Goal: Check status: Check status

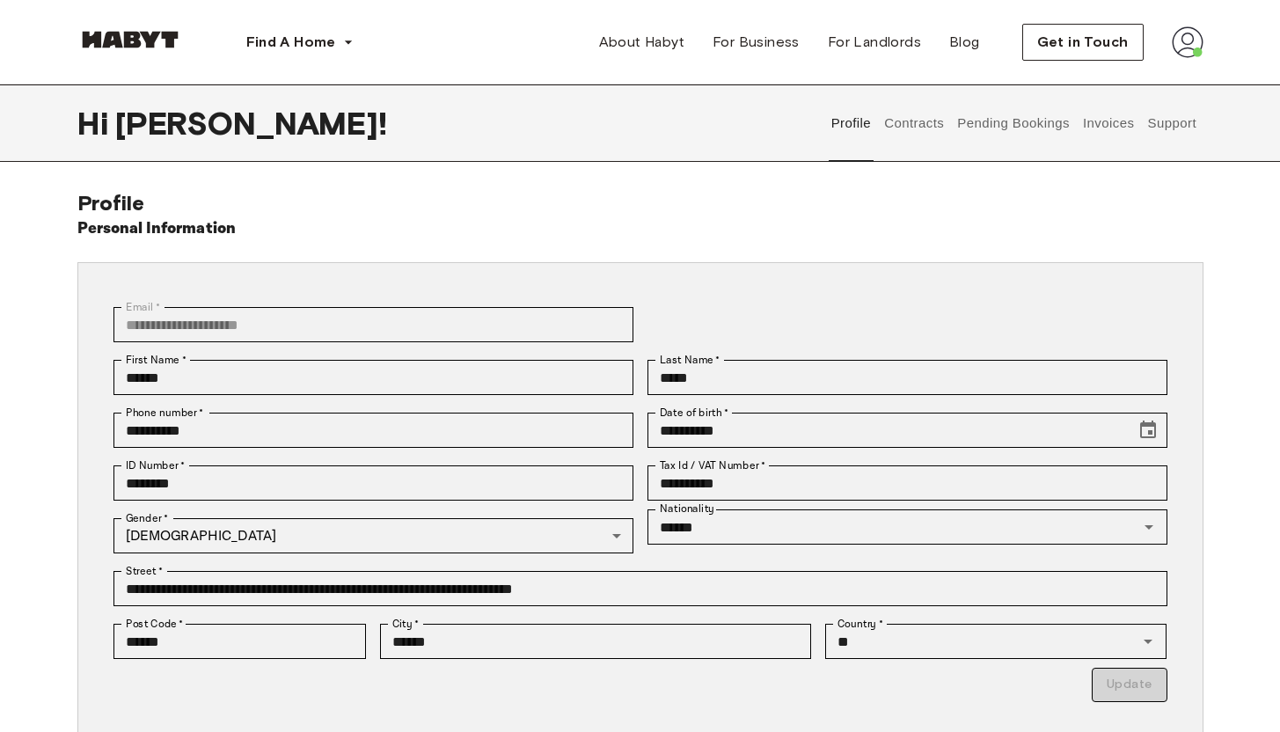
click at [1159, 126] on button "Support" at bounding box center [1173, 122] width 54 height 77
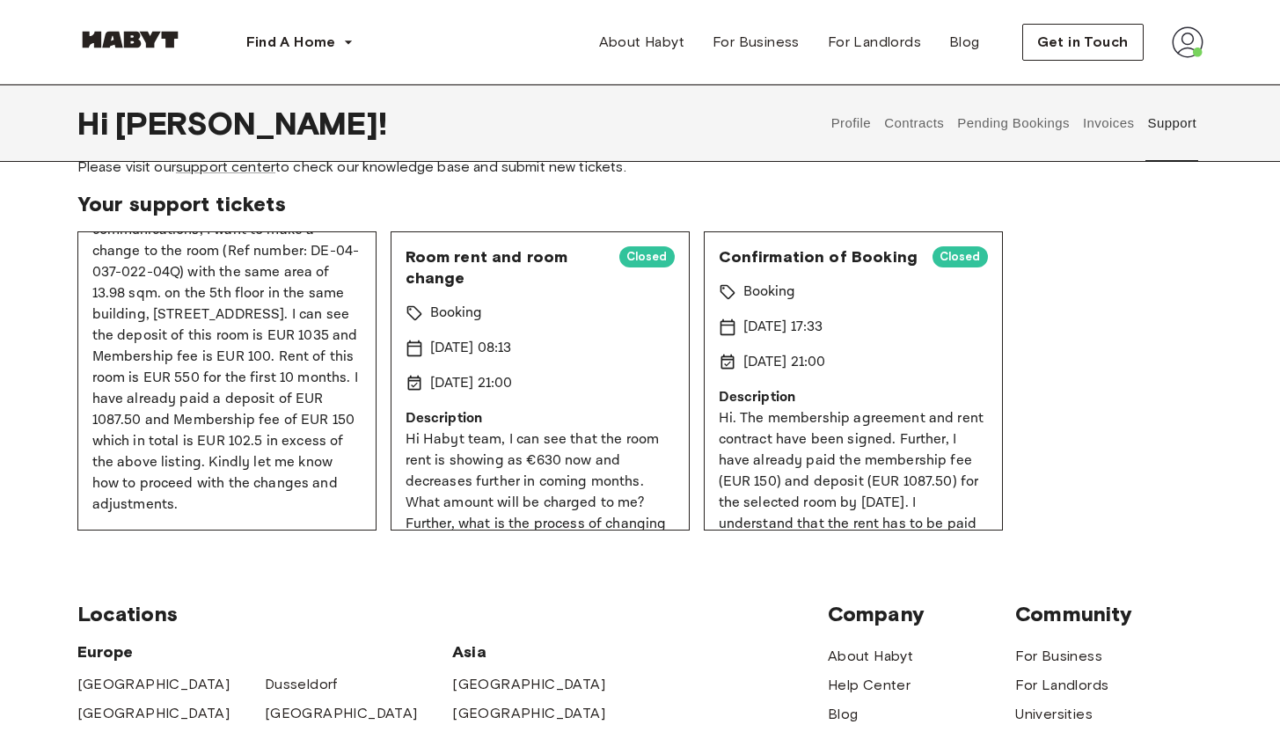
scroll to position [74, 0]
click at [286, 380] on p "Hi, as indicated in earlier communications, I want to make a change to the room…" at bounding box center [226, 356] width 269 height 317
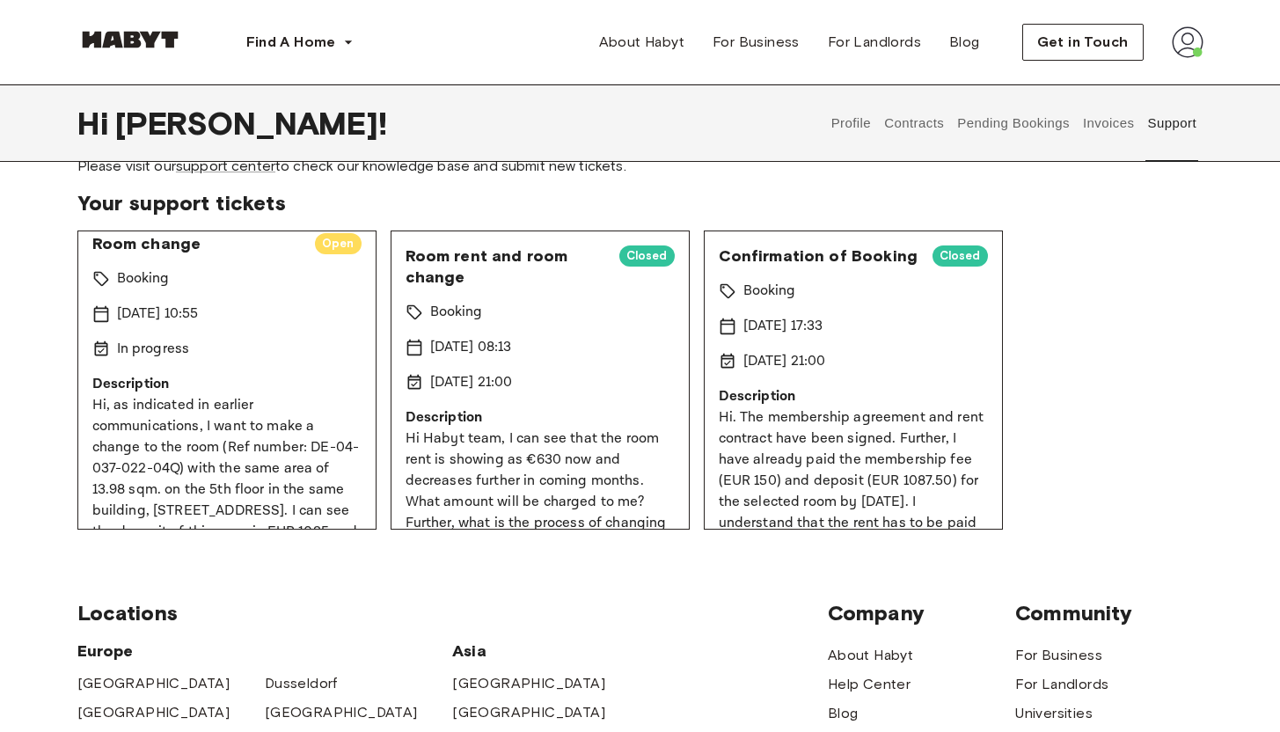
scroll to position [0, 0]
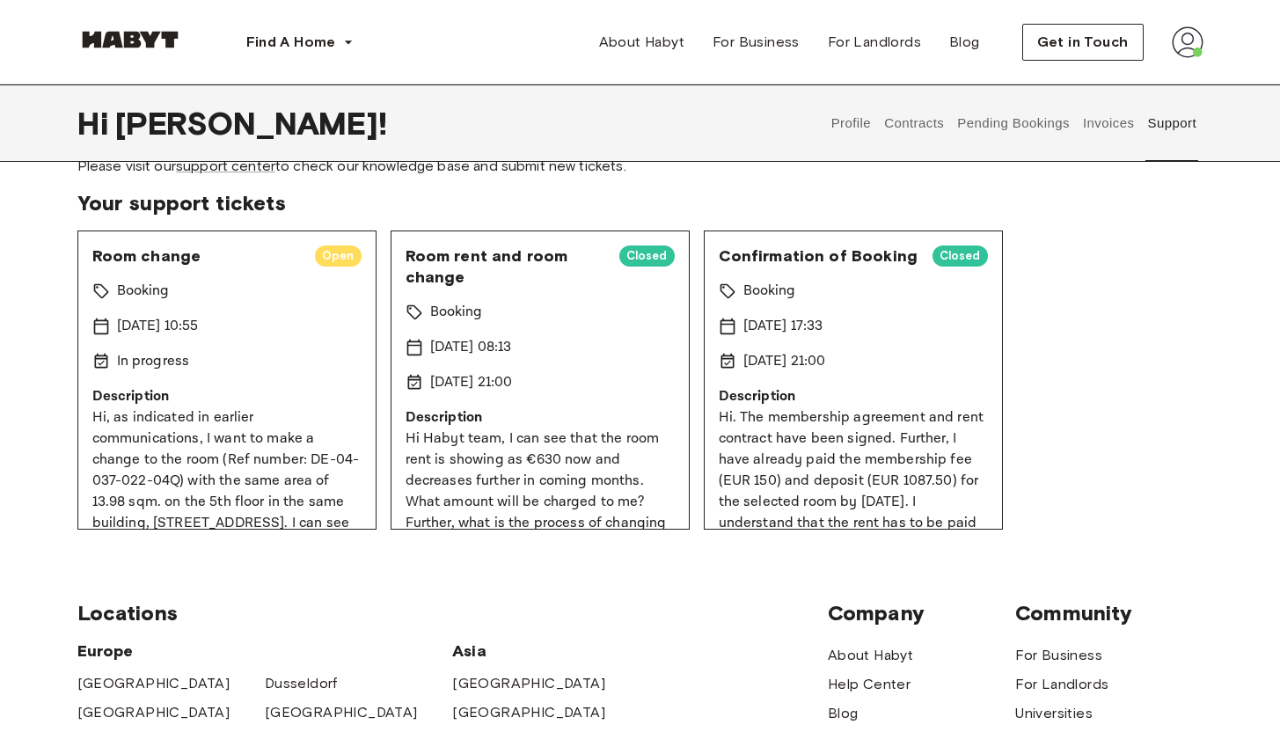
click at [316, 256] on span "Open" at bounding box center [338, 256] width 47 height 18
click at [202, 362] on div "In progress" at bounding box center [226, 361] width 269 height 21
click at [156, 359] on p "In progress" at bounding box center [153, 361] width 73 height 21
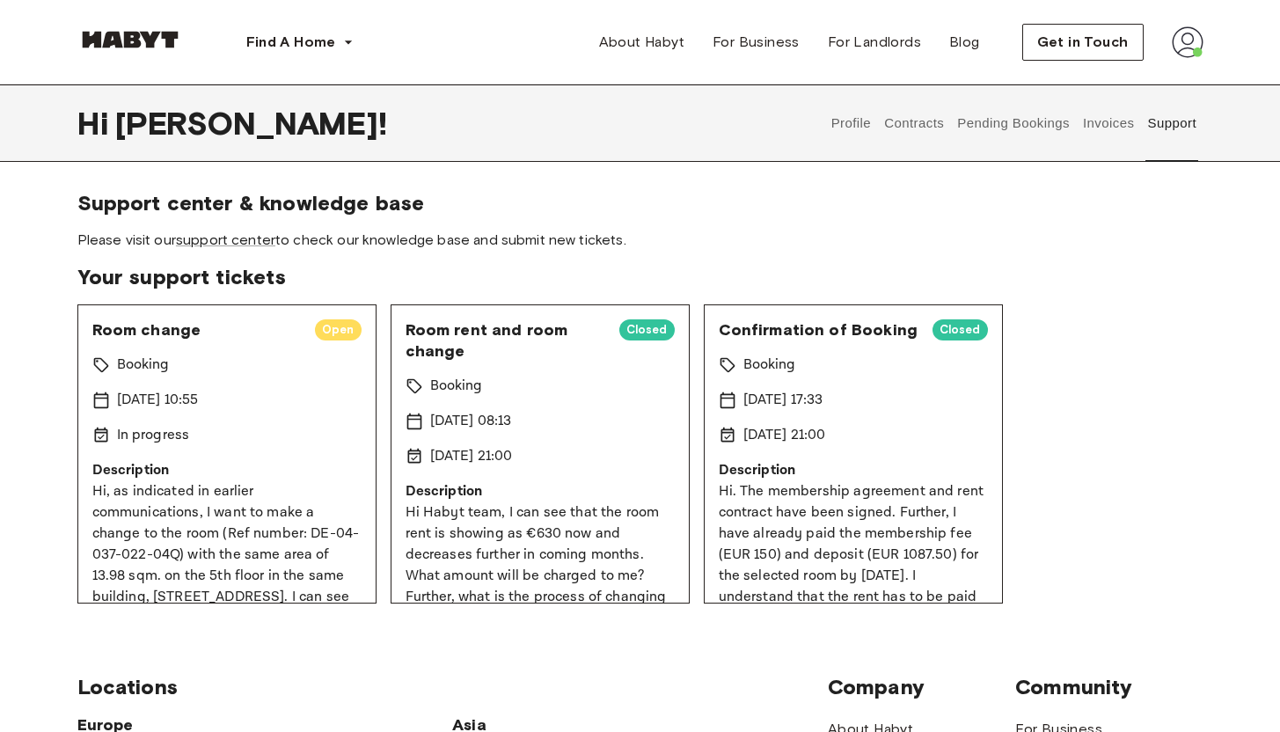
click at [1126, 140] on button "Invoices" at bounding box center [1108, 122] width 55 height 77
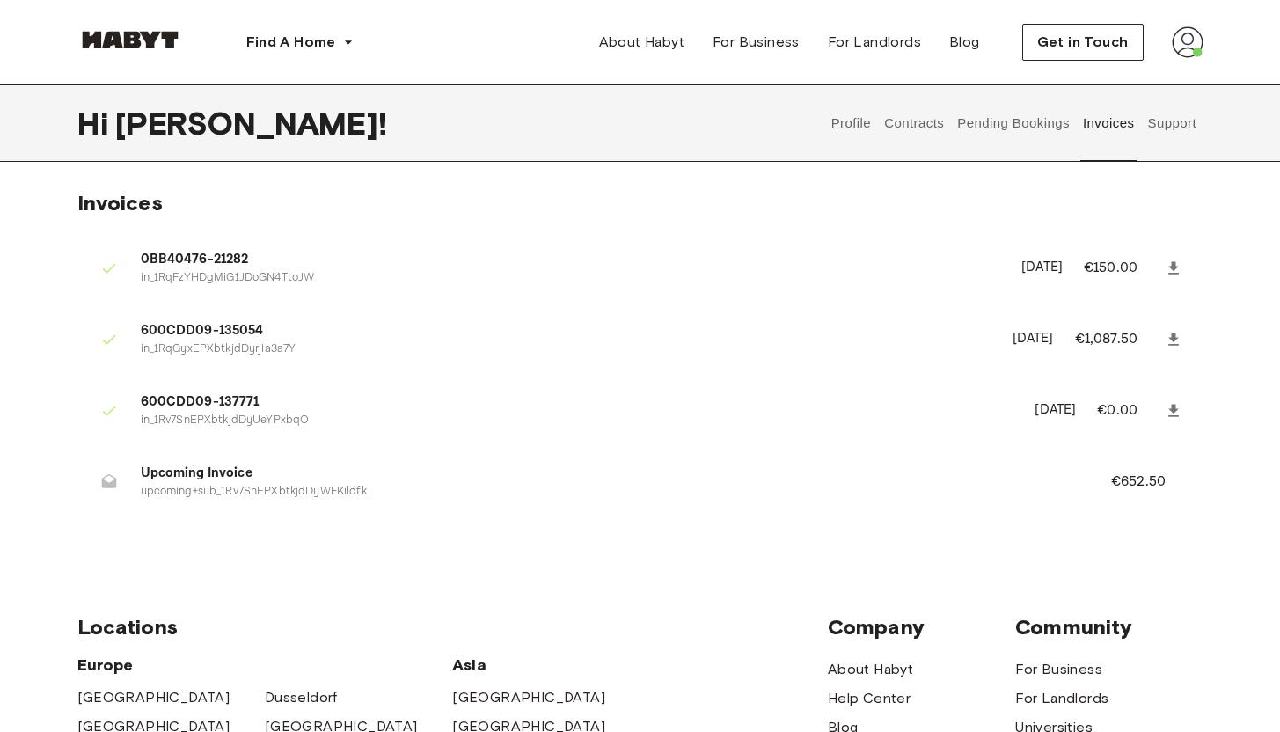
click at [1059, 131] on button "Pending Bookings" at bounding box center [1014, 122] width 117 height 77
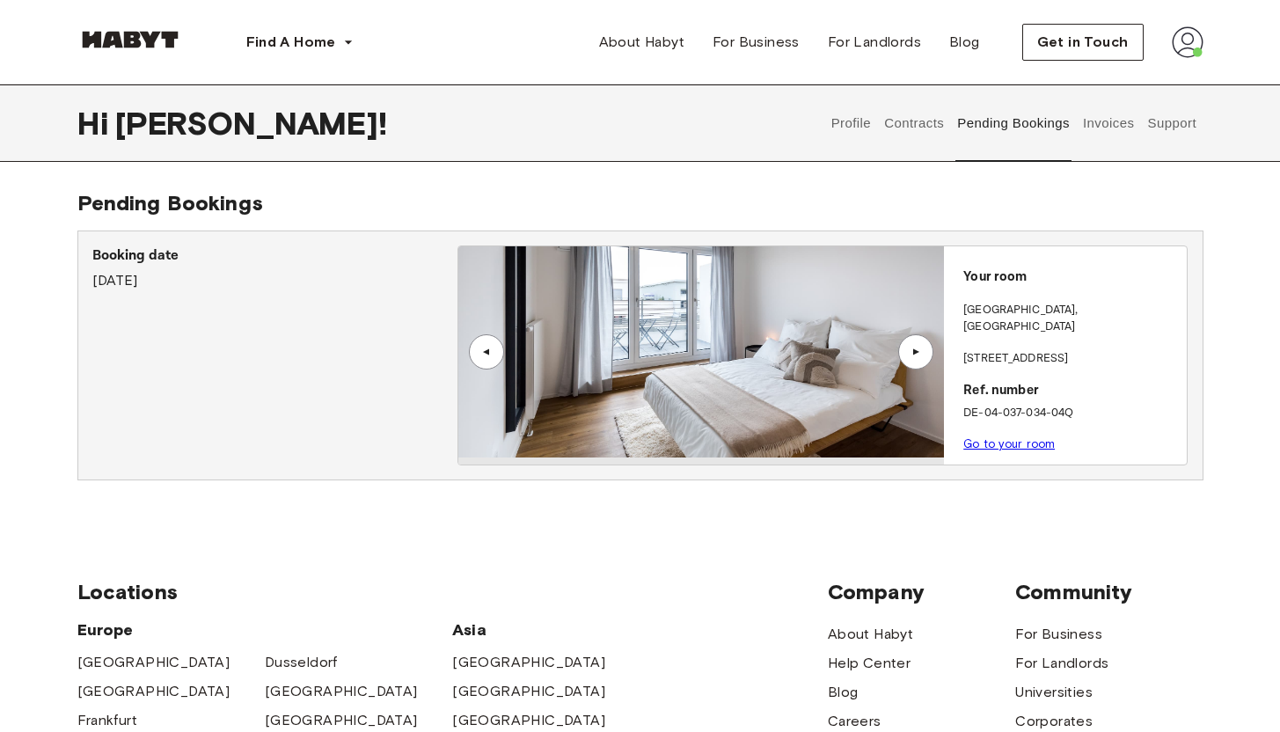
click at [940, 121] on button "Contracts" at bounding box center [915, 122] width 64 height 77
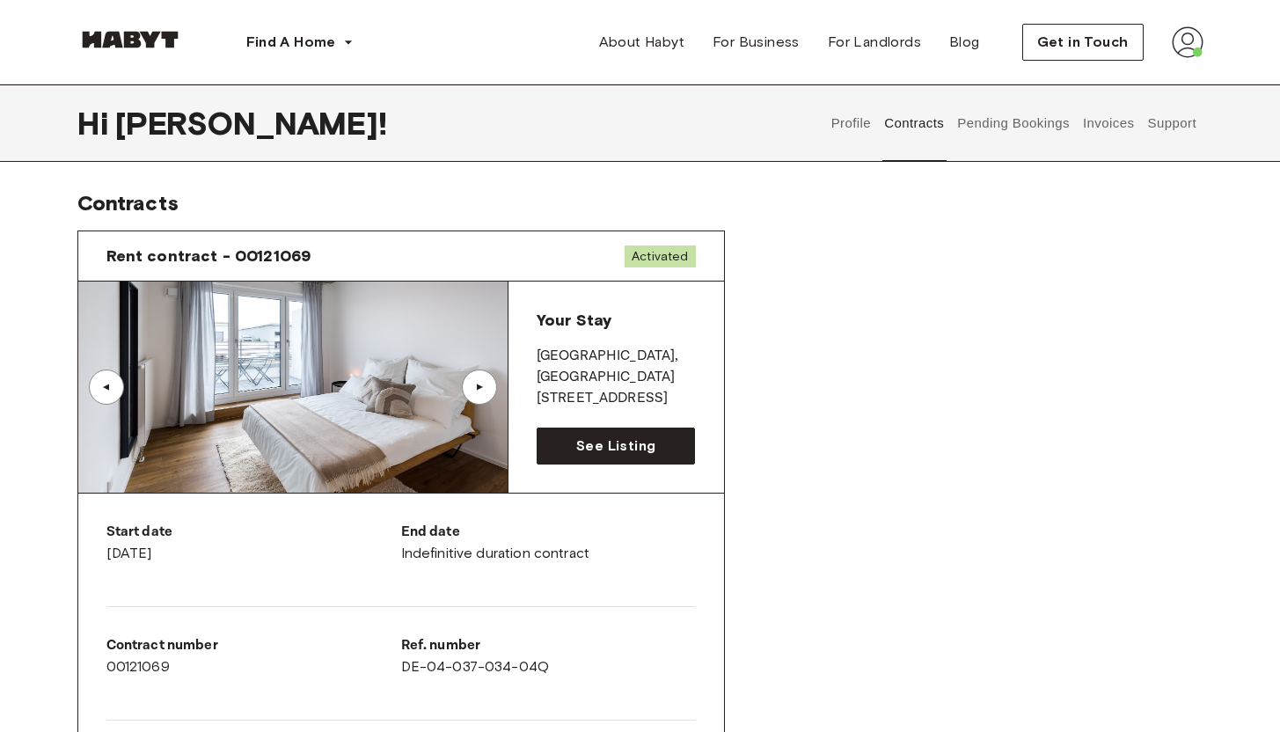
click at [853, 128] on button "Profile" at bounding box center [851, 122] width 45 height 77
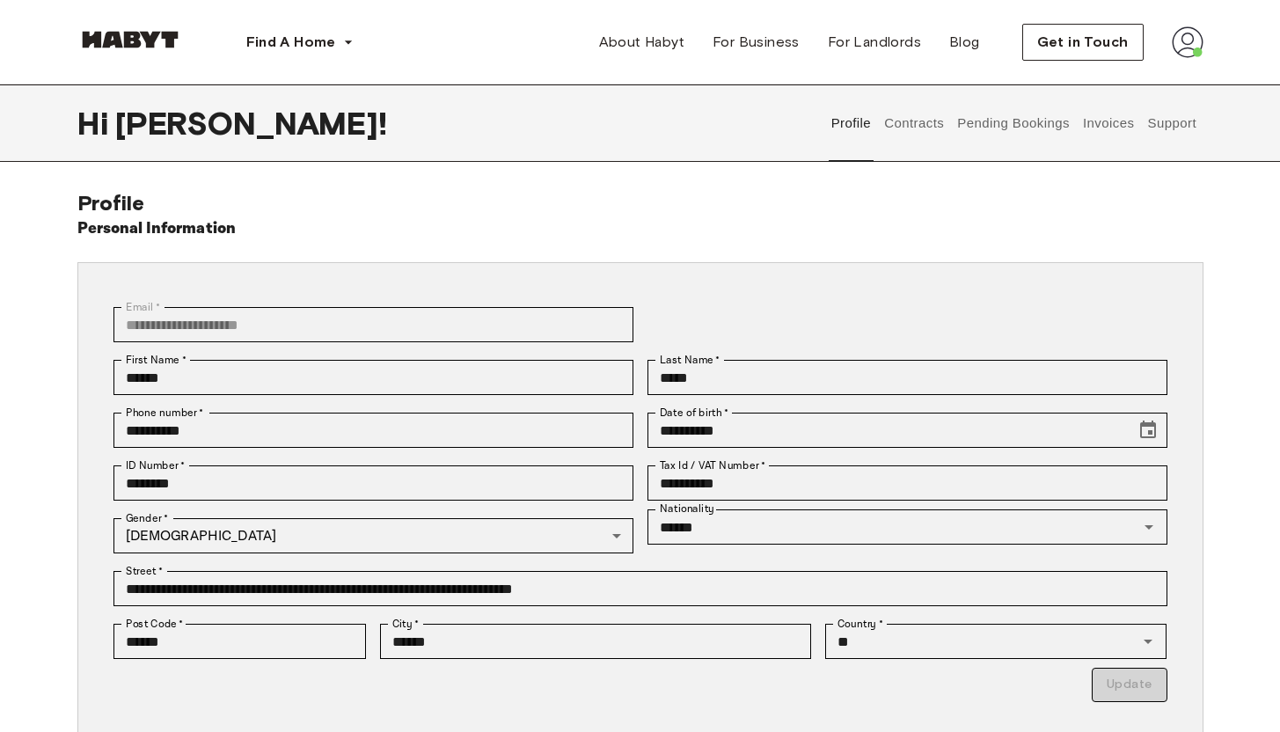
click at [897, 126] on button "Contracts" at bounding box center [915, 122] width 64 height 77
